Goal: Transaction & Acquisition: Purchase product/service

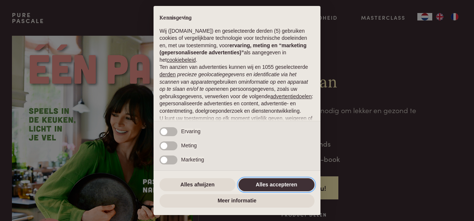
click at [302, 186] on button "Alles accepteren" at bounding box center [276, 184] width 76 height 13
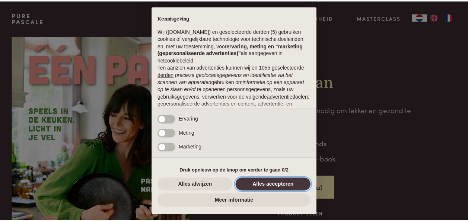
scroll to position [78, 0]
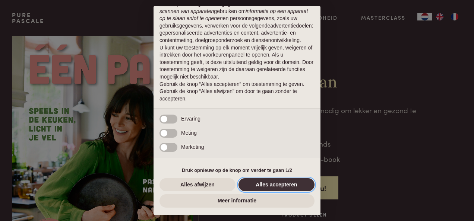
click at [259, 184] on button "Alles accepteren" at bounding box center [276, 184] width 76 height 13
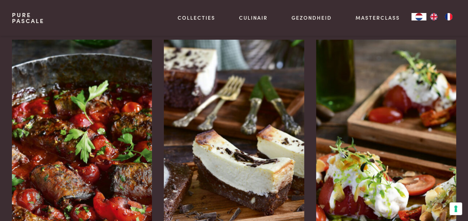
scroll to position [1043, 0]
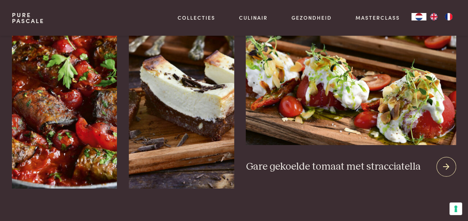
click at [450, 157] on div at bounding box center [447, 167] width 20 height 20
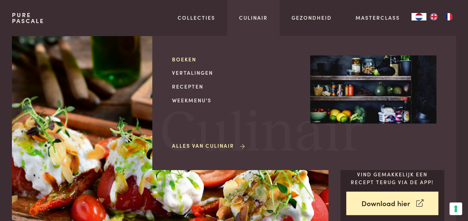
click at [191, 57] on link "Boeken" at bounding box center [235, 59] width 126 height 8
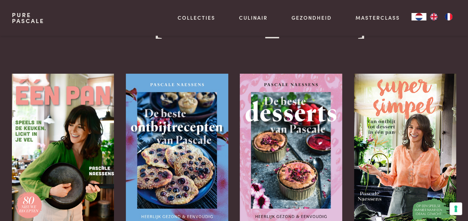
scroll to position [37, 0]
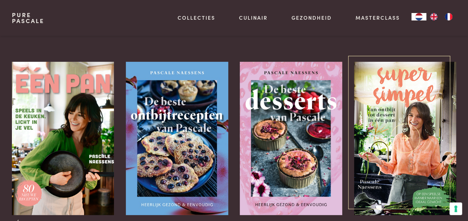
click at [427, 107] on img at bounding box center [405, 138] width 102 height 153
